Goal: Task Accomplishment & Management: Complete application form

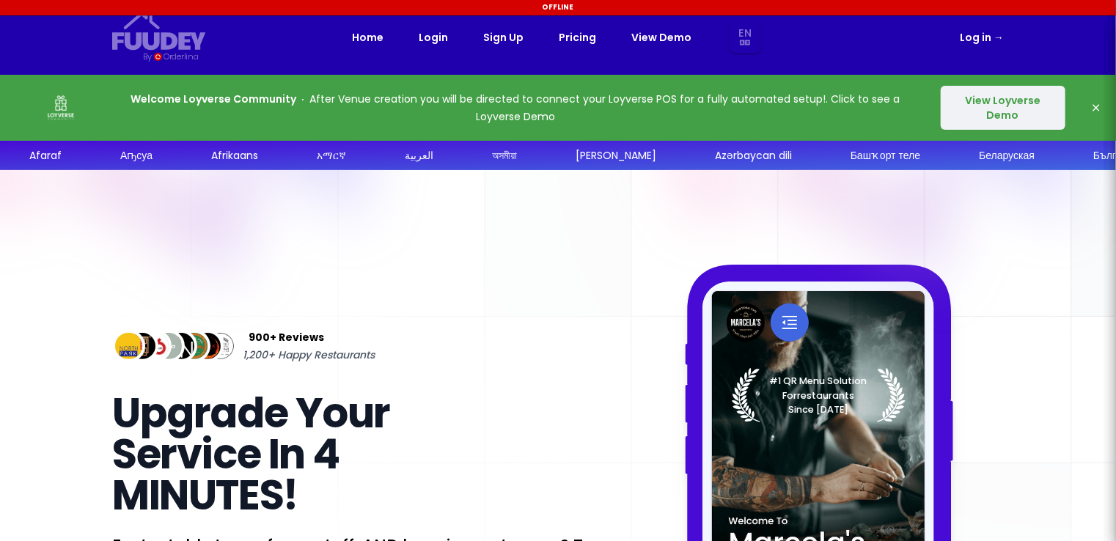
select select "en"
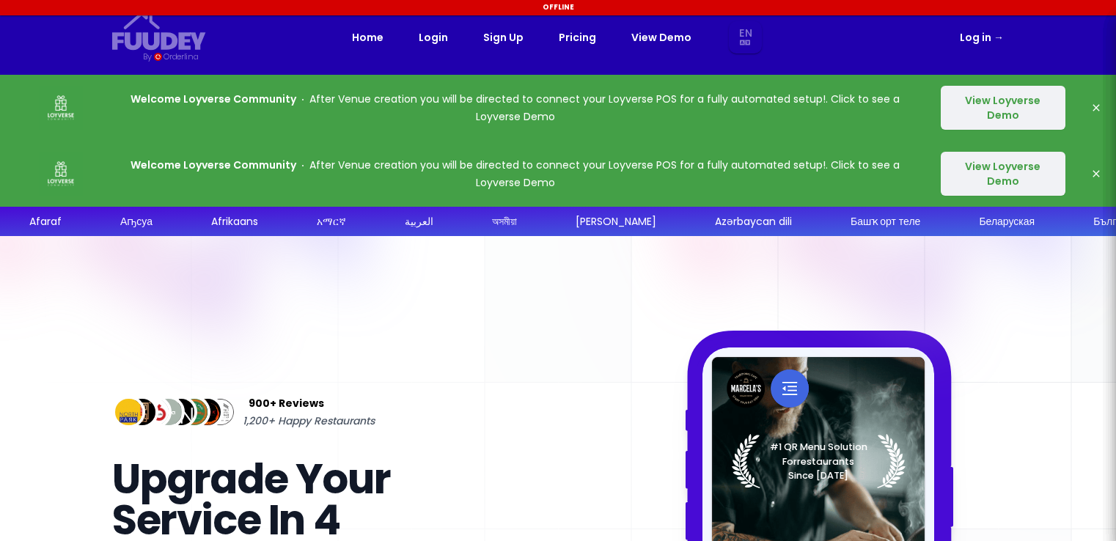
select select "en"
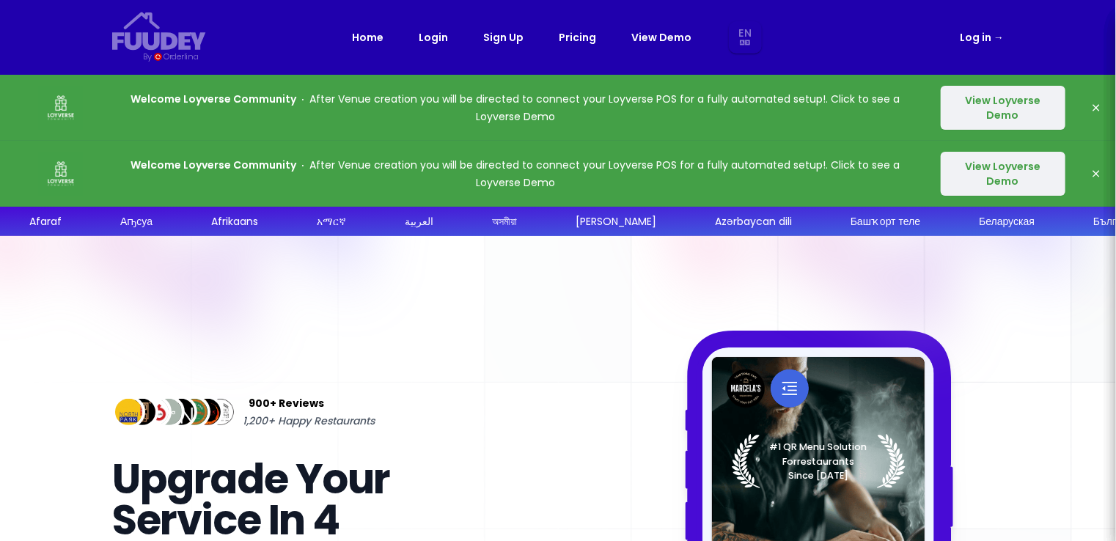
click at [511, 48] on div "Home Login Sign Up Pricing View Demo En Aa Ab Af Am Ar As Ay Az Ba Be Bg Bh Bi …" at bounding box center [558, 37] width 412 height 33
select select "en"
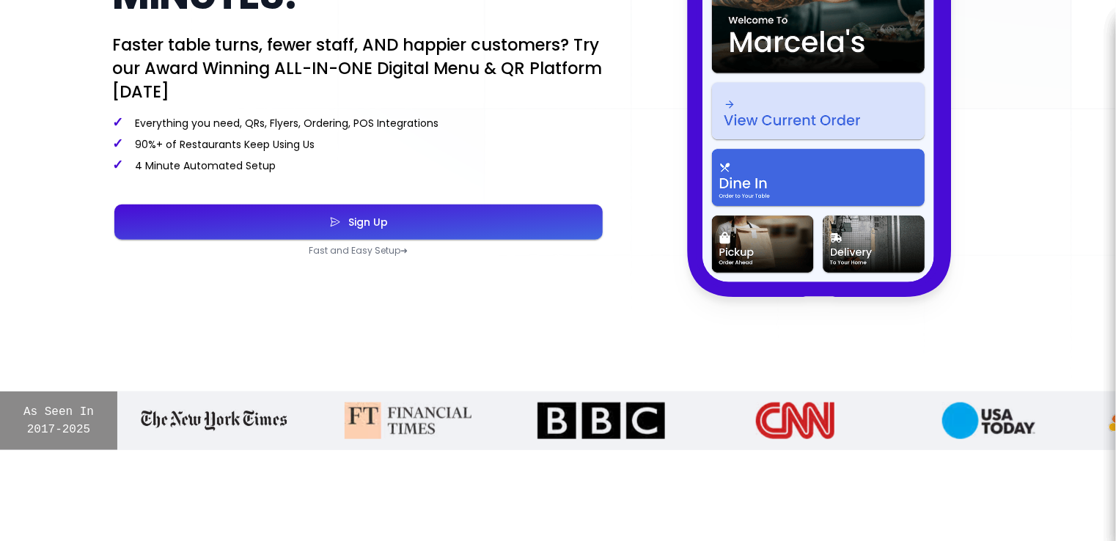
scroll to position [513, 0]
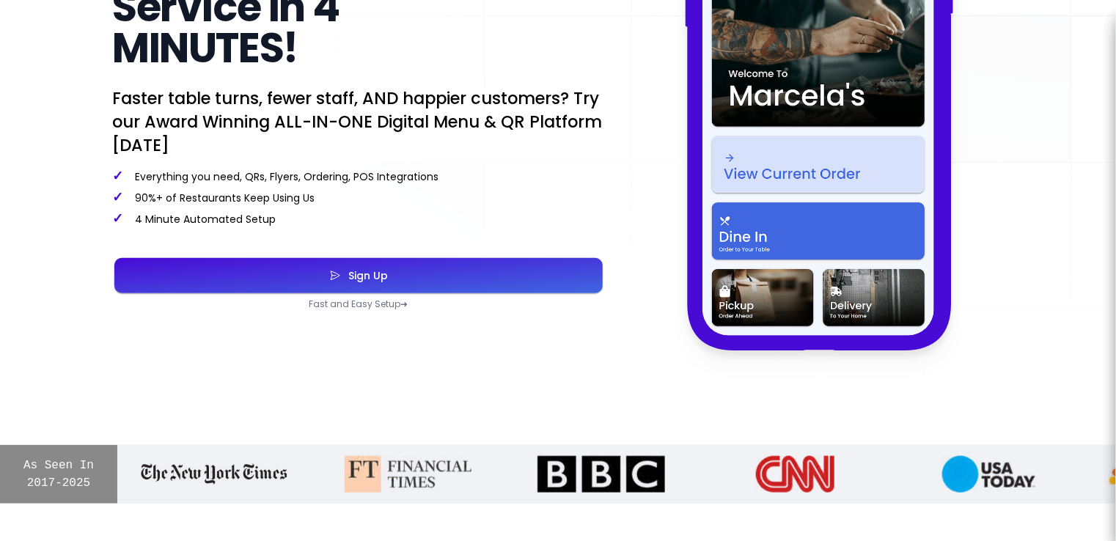
click at [471, 276] on button "Sign Up" at bounding box center [358, 275] width 488 height 35
select select "en"
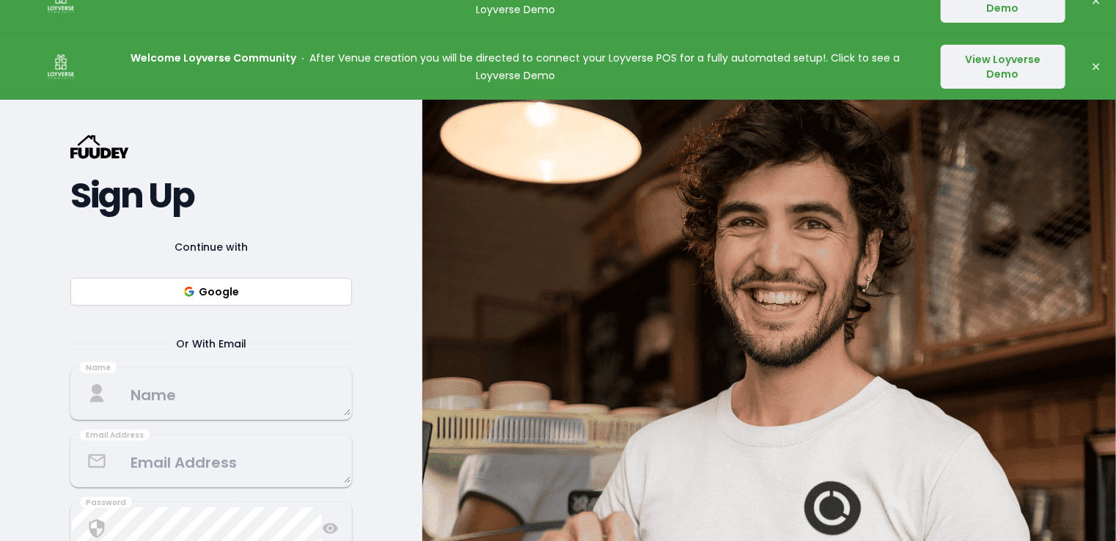
scroll to position [73, 0]
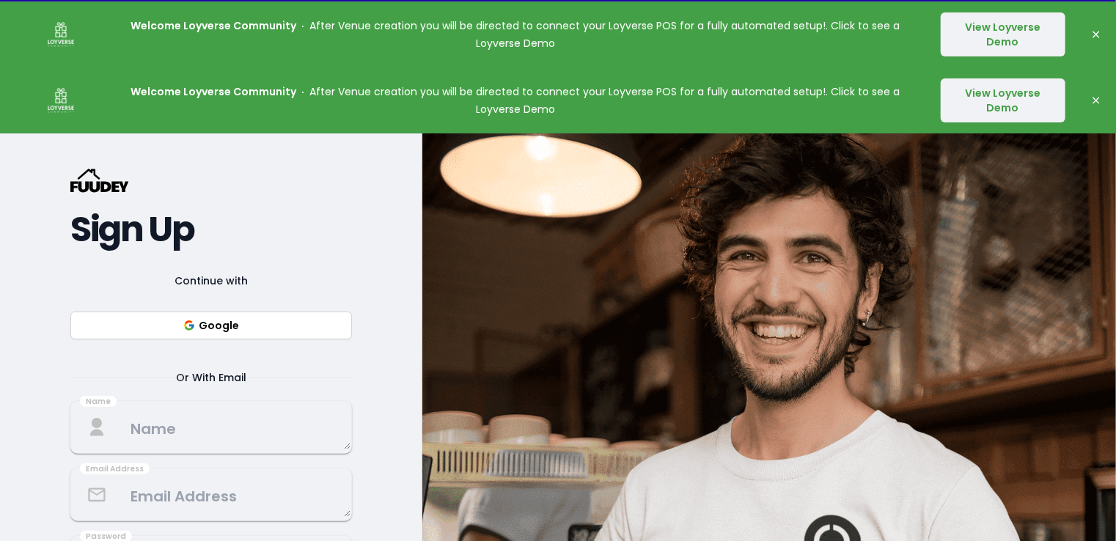
click at [269, 321] on button "Google" at bounding box center [211, 326] width 282 height 28
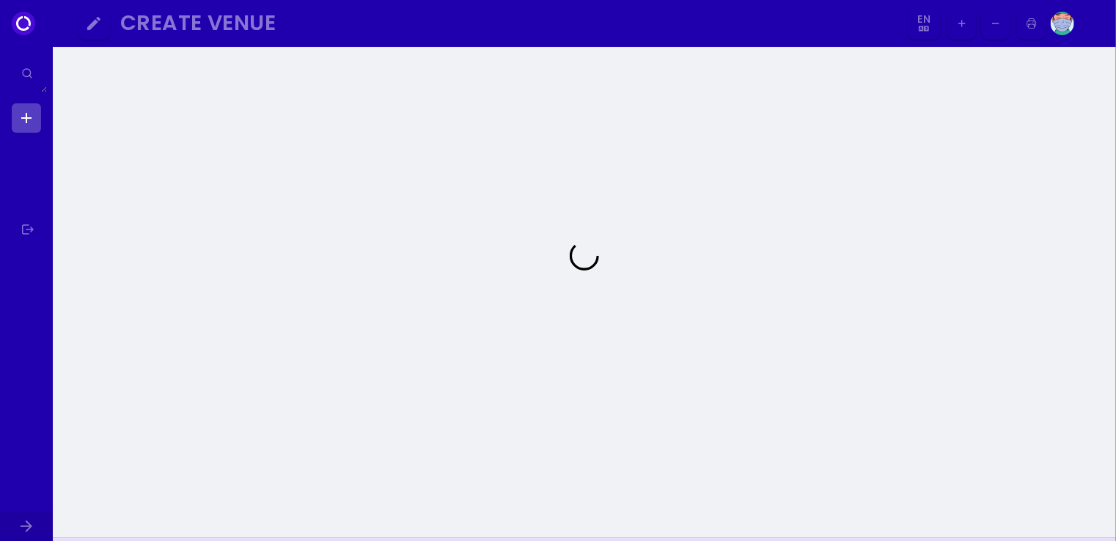
select select "en"
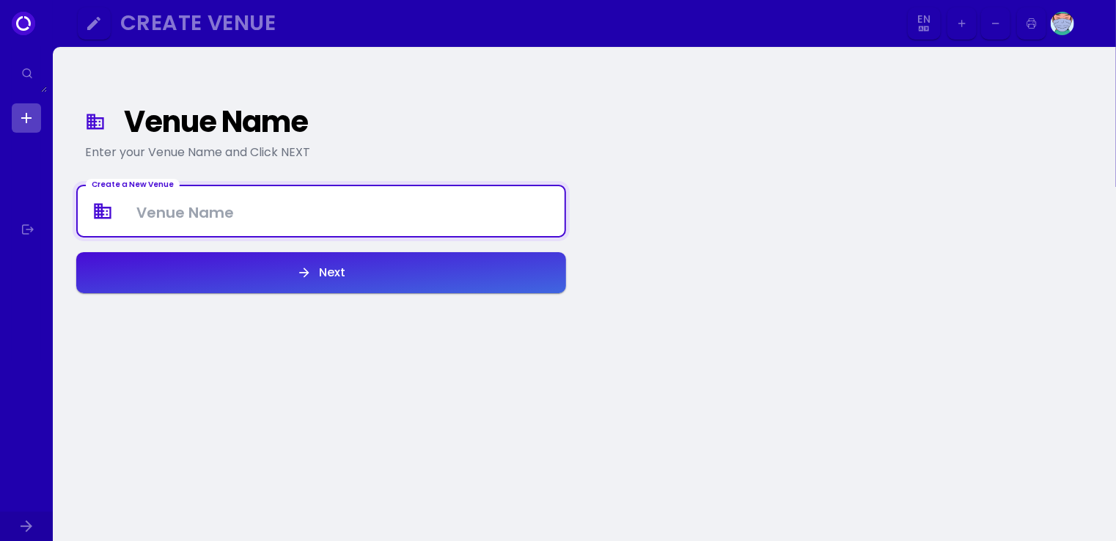
click at [303, 219] on Venue at bounding box center [321, 211] width 487 height 43
type Venue "mama kadogo shop"
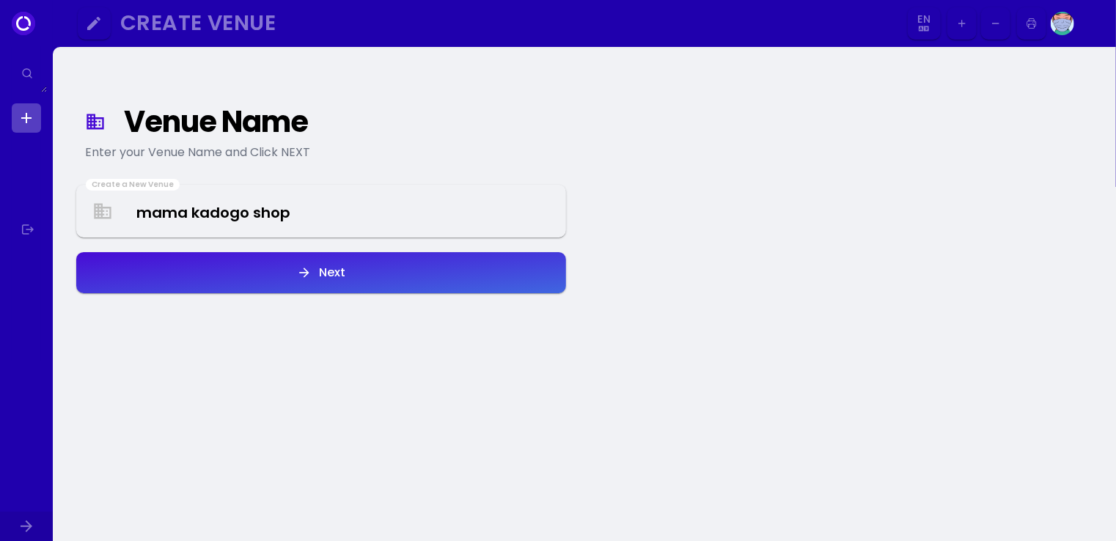
click at [333, 268] on div "Next" at bounding box center [329, 273] width 34 height 12
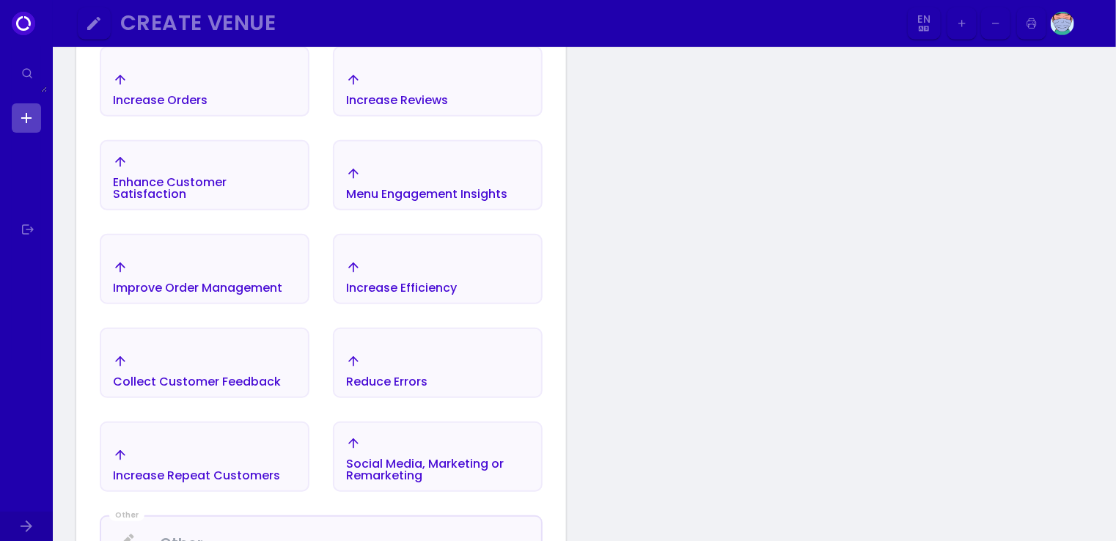
scroll to position [243, 0]
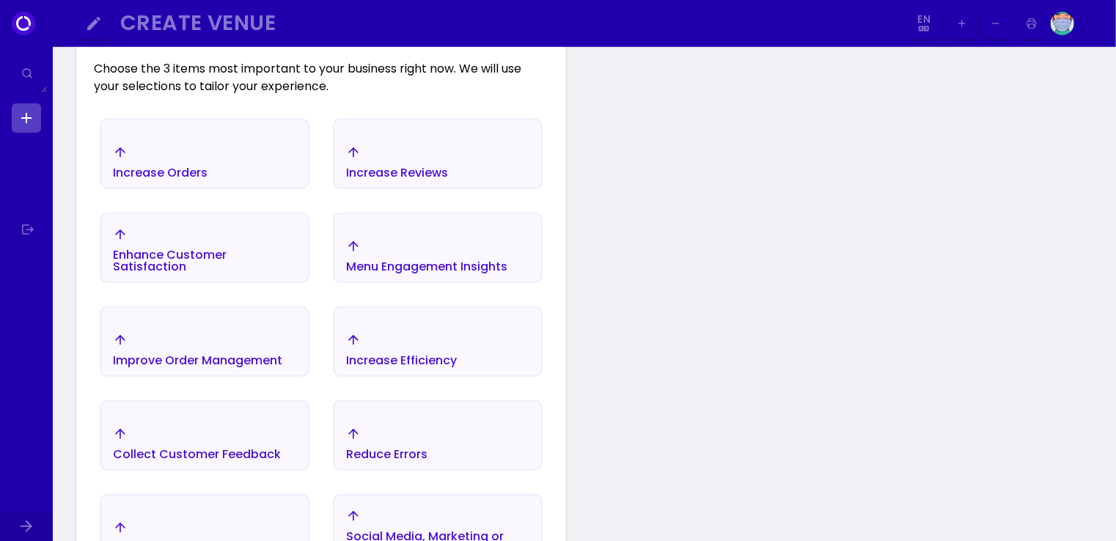
click at [197, 164] on div "Increase Orders" at bounding box center [160, 162] width 95 height 34
click at [208, 178] on div "Menu Engagement Insights" at bounding box center [161, 157] width 95 height 41
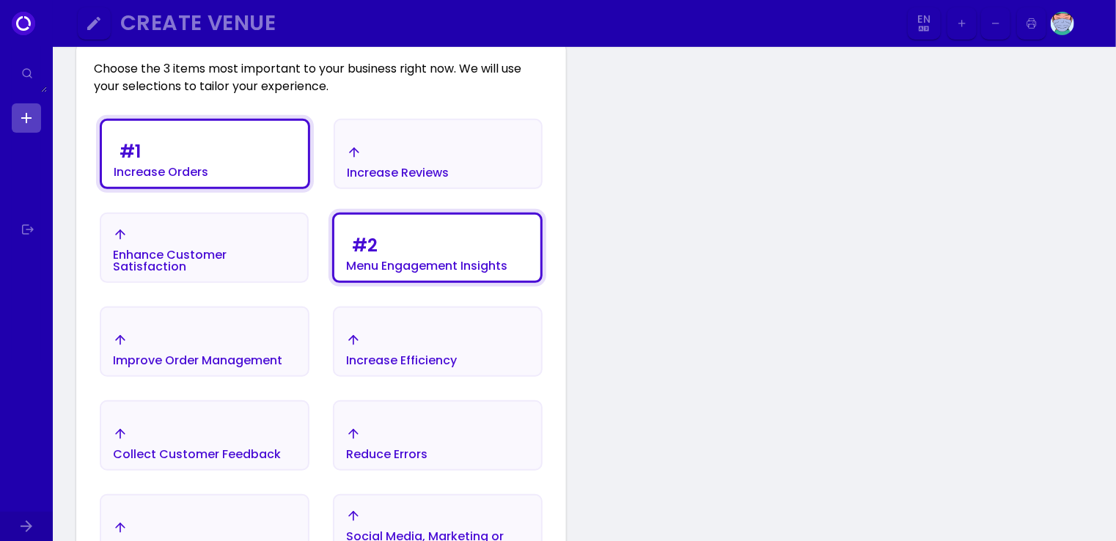
click at [208, 178] on div "Increase Efficiency" at bounding box center [161, 157] width 95 height 41
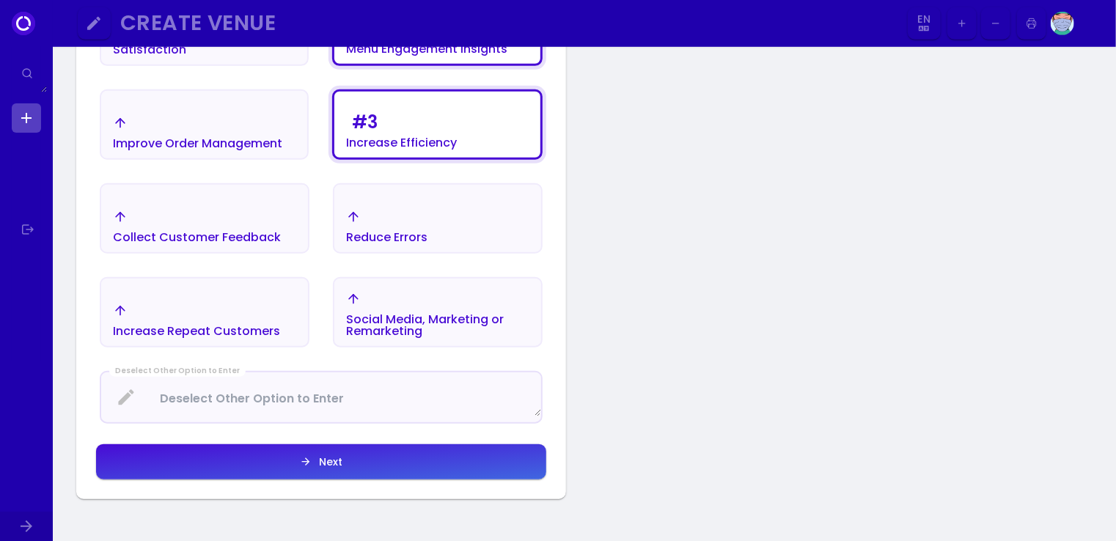
scroll to position [463, 0]
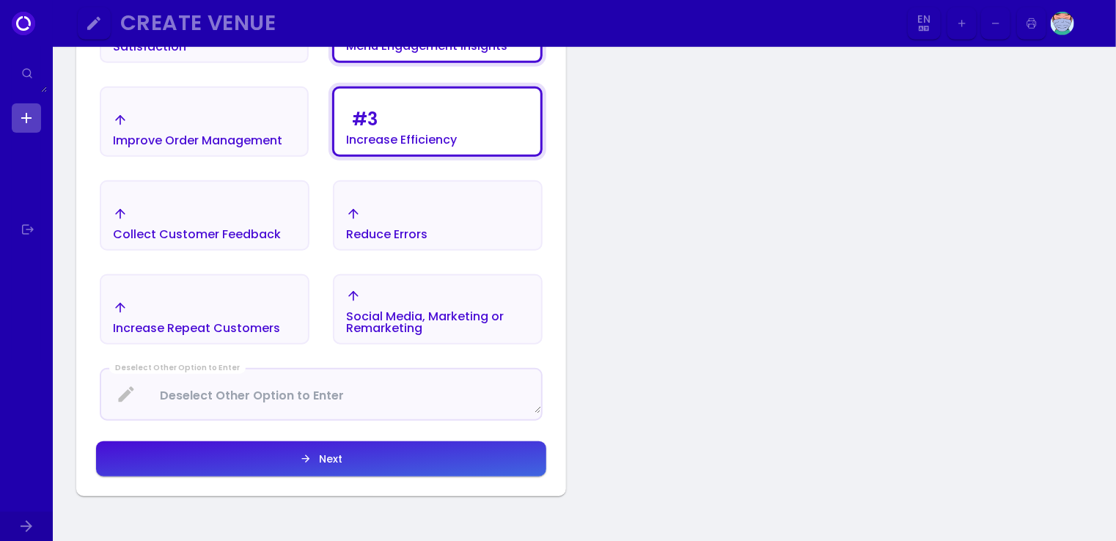
select select "en"
